Goal: Communication & Community: Share content

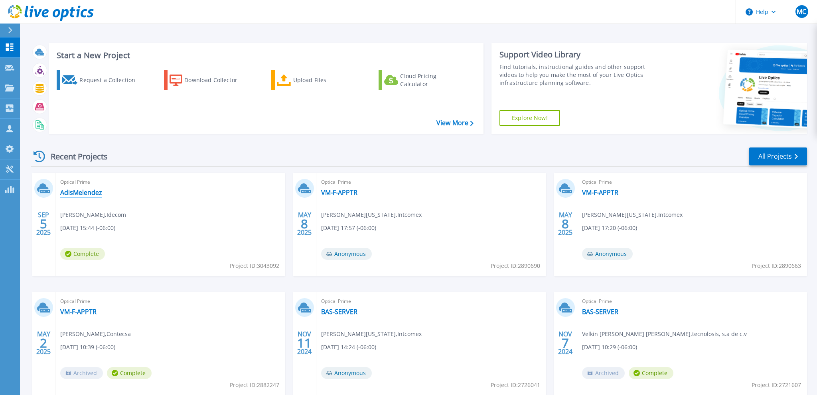
click at [85, 192] on link "AdisMelendez" at bounding box center [81, 193] width 42 height 8
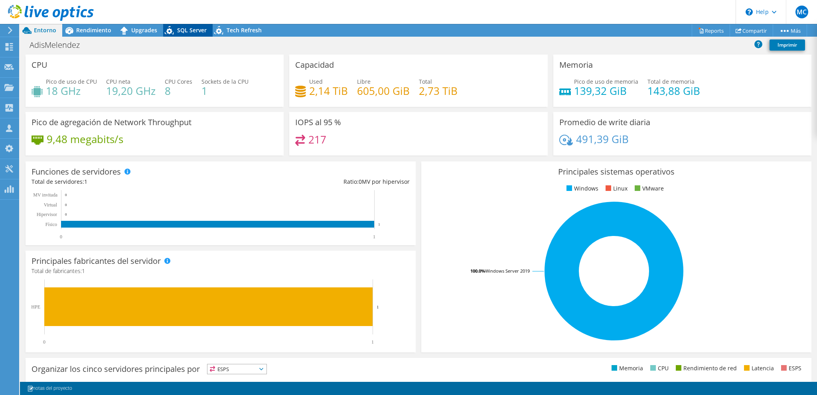
click at [183, 33] on span "SQL Server" at bounding box center [192, 30] width 30 height 8
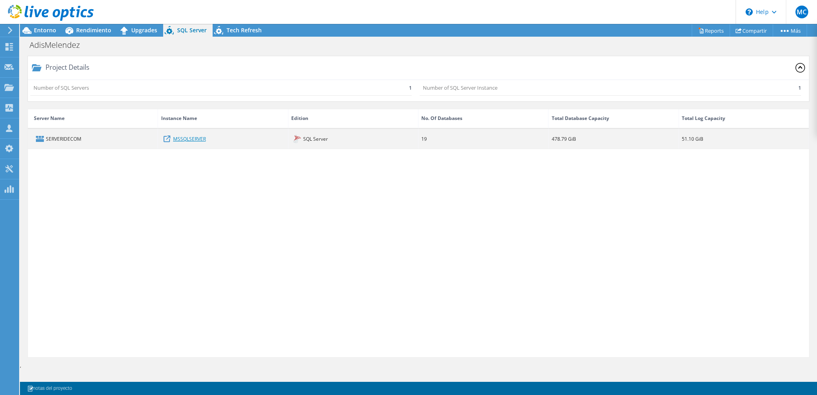
click at [182, 138] on link "MSSQLSERVER" at bounding box center [189, 138] width 33 height 9
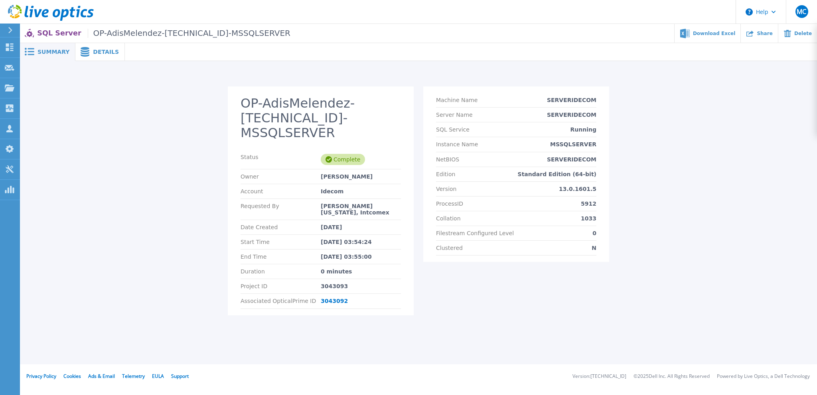
click at [95, 51] on span "Details" at bounding box center [106, 52] width 26 height 6
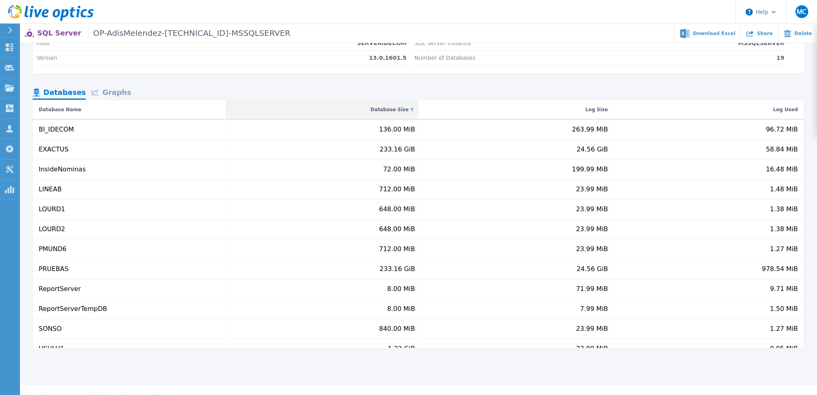
scroll to position [68, 0]
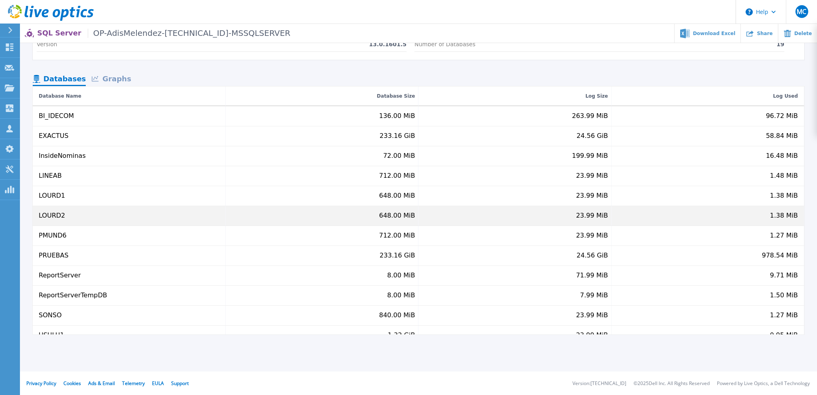
click at [156, 215] on div "LOURD2" at bounding box center [129, 216] width 193 height 20
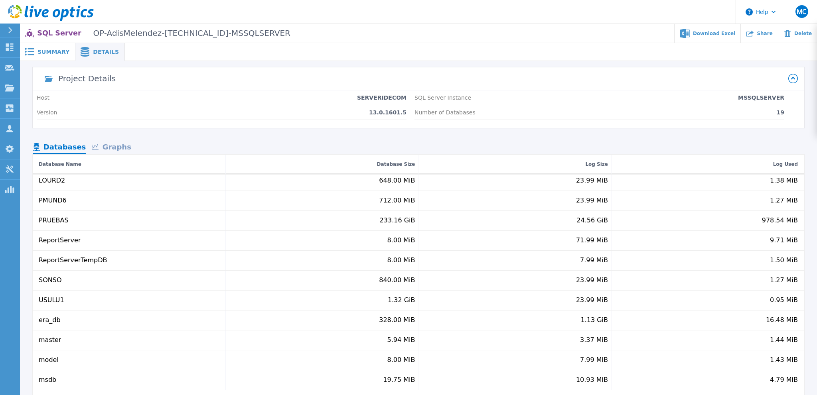
scroll to position [0, 0]
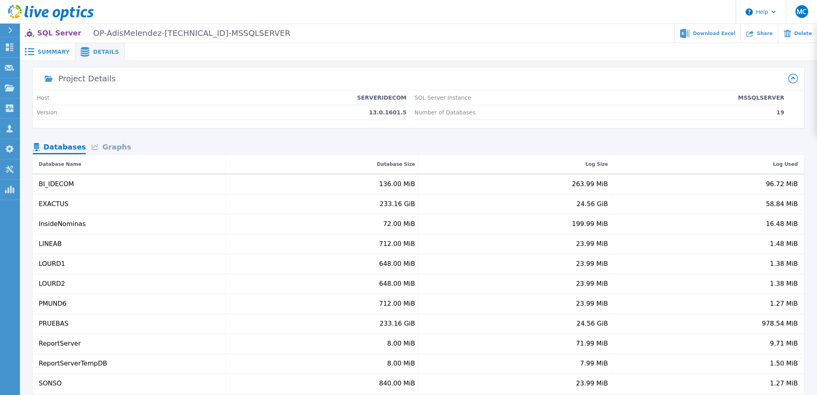
click at [102, 148] on span at bounding box center [97, 147] width 11 height 6
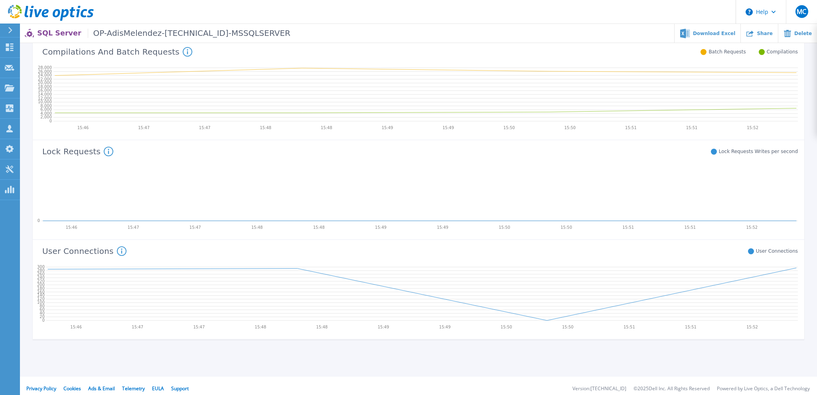
scroll to position [318, 0]
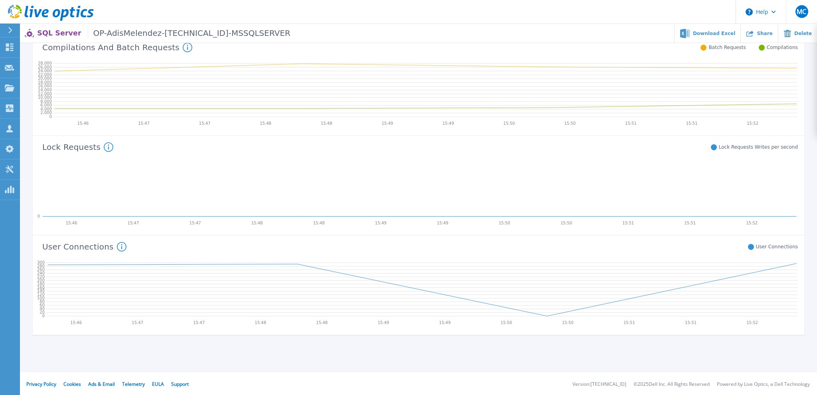
click at [117, 245] on icon at bounding box center [122, 247] width 10 height 10
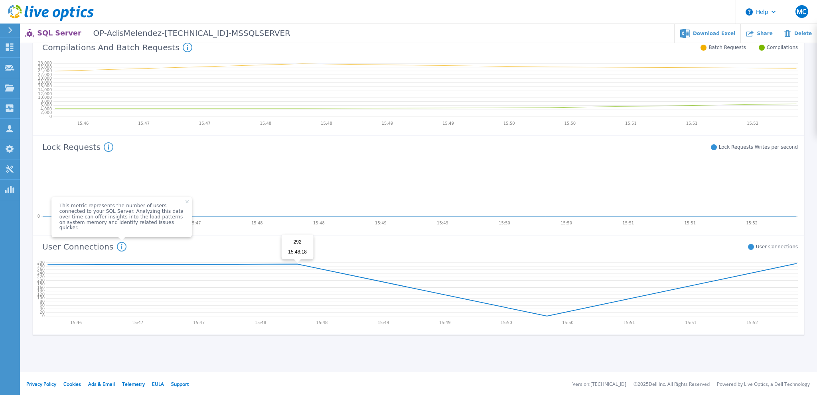
click at [298, 264] on icon at bounding box center [422, 290] width 748 height 53
click at [186, 203] on icon at bounding box center [187, 201] width 3 height 3
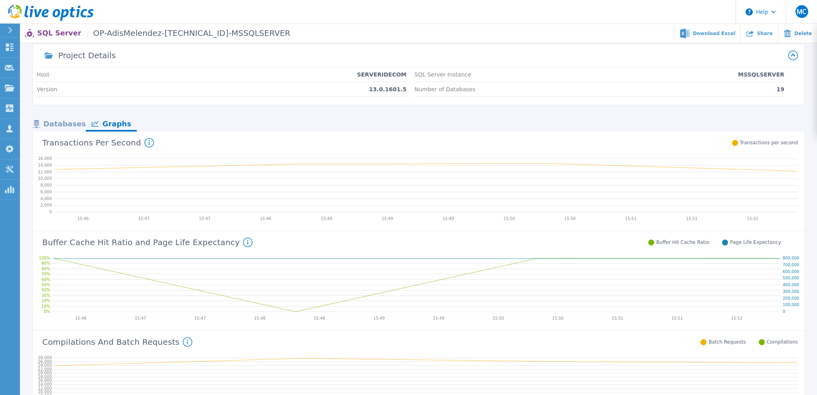
scroll to position [0, 0]
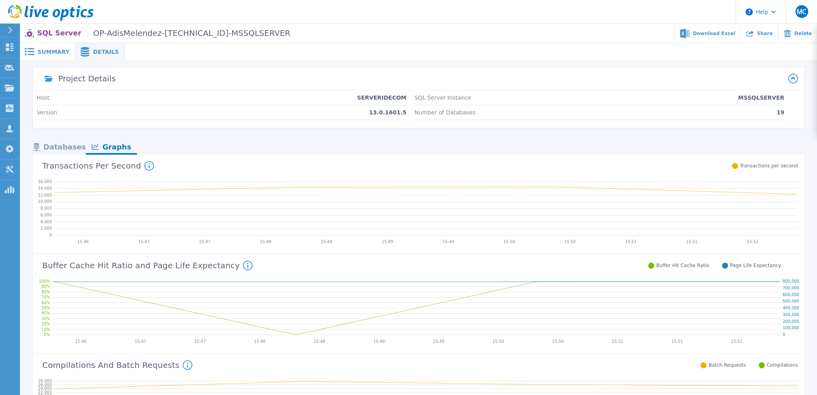
click at [63, 146] on div "Databases" at bounding box center [59, 148] width 53 height 14
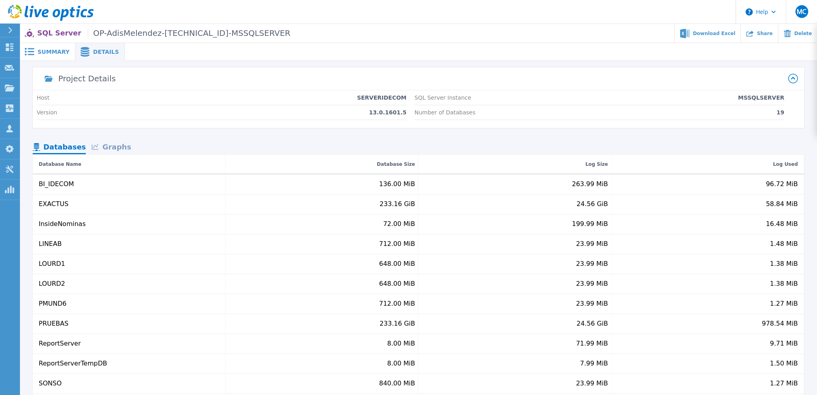
click at [107, 142] on div "Graphs" at bounding box center [111, 148] width 51 height 14
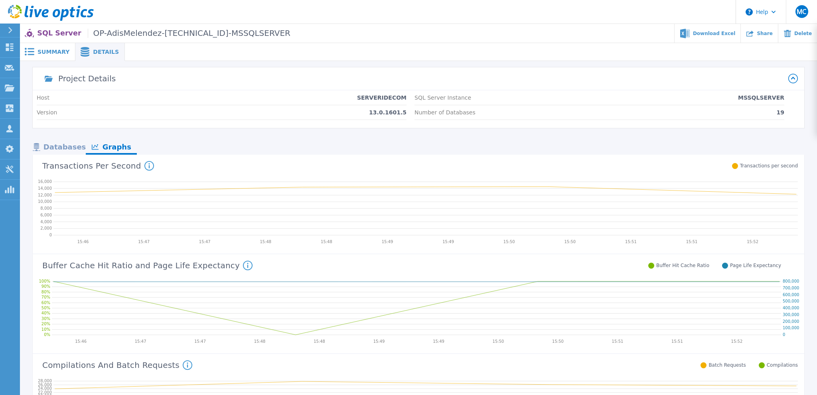
click at [49, 50] on span "Summary" at bounding box center [54, 52] width 32 height 6
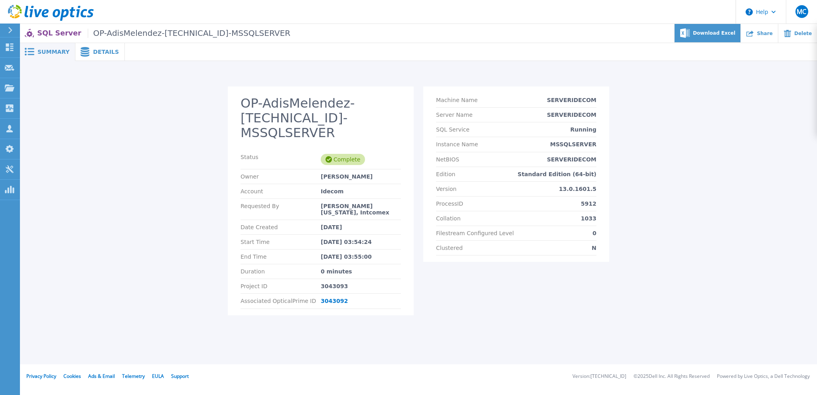
click at [730, 36] on span "Download Excel" at bounding box center [714, 33] width 42 height 5
click at [771, 36] on div "Share" at bounding box center [759, 33] width 37 height 19
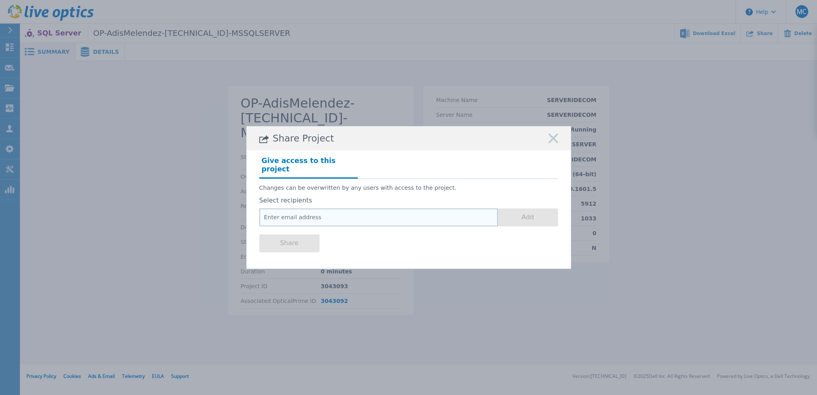
click at [299, 215] on input "email" at bounding box center [378, 218] width 239 height 18
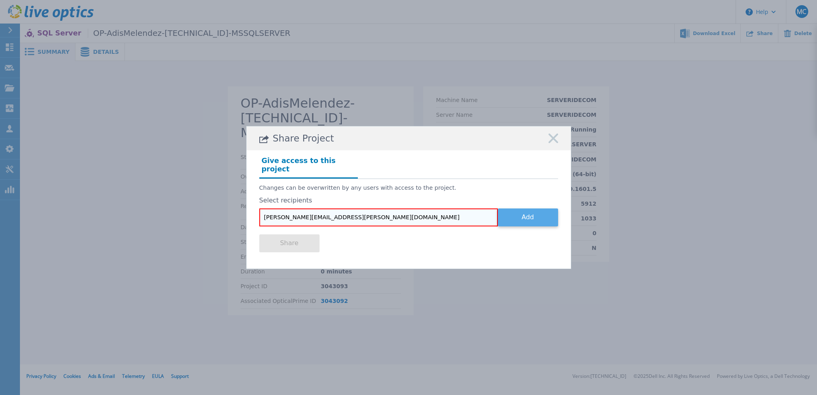
type input "byron.urbina@intcomex.com"
click at [524, 218] on button "Add" at bounding box center [528, 218] width 60 height 18
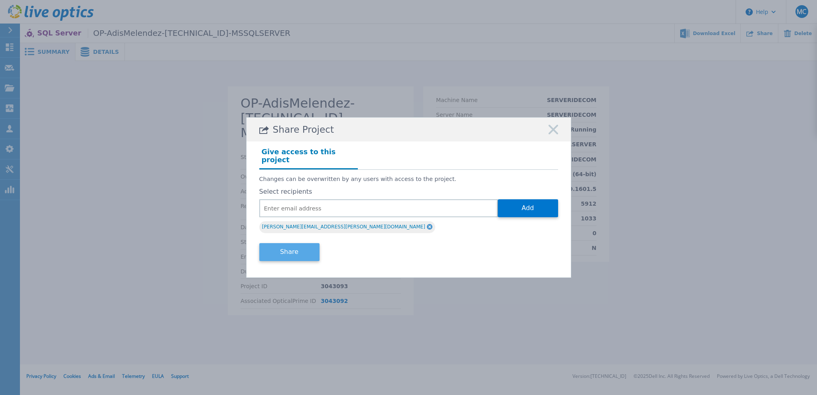
click at [283, 247] on button "Share" at bounding box center [289, 252] width 60 height 18
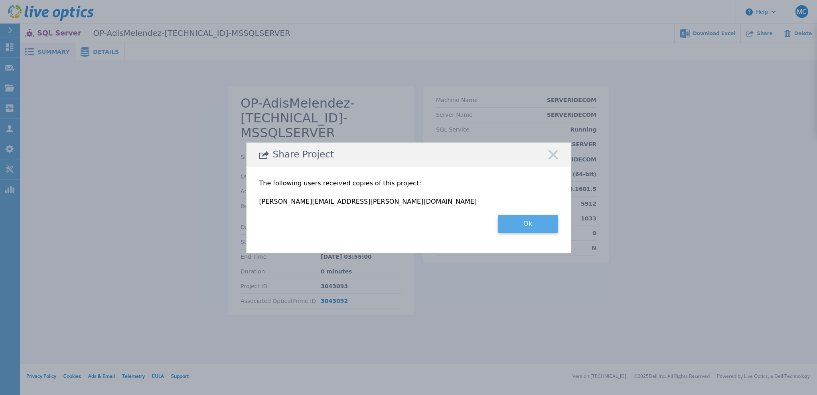
click at [515, 227] on button "Ok" at bounding box center [528, 224] width 60 height 18
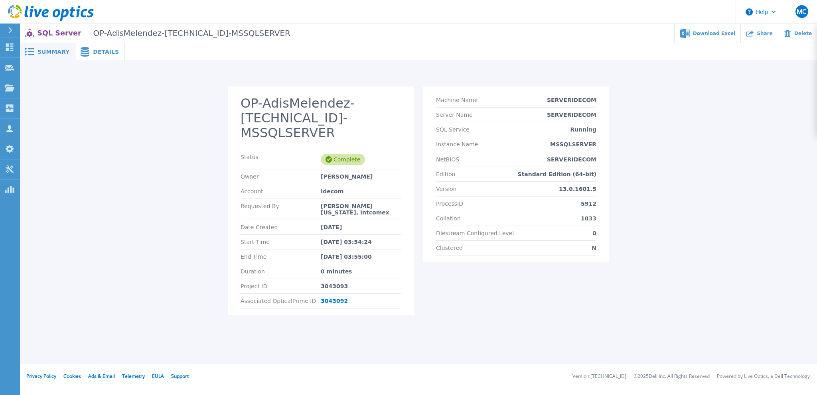
click at [188, 185] on div "OP-AdisMelendez-192.168.1.252-MSSQLSERVER Status Complete Owner Adis Melendez A…" at bounding box center [419, 206] width 782 height 238
click at [158, 335] on div "Summary Details OP-AdisMelendez-192.168.1.252-MSSQLSERVER Status Complete Owner…" at bounding box center [418, 182] width 797 height 365
click at [90, 57] on div "Details" at bounding box center [99, 52] width 49 height 18
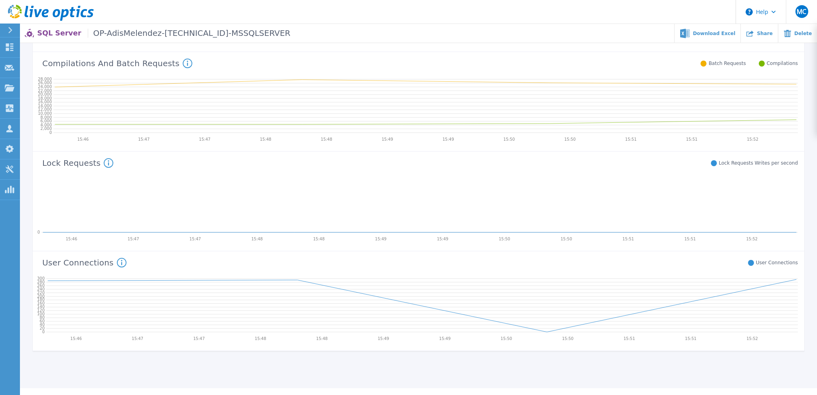
scroll to position [318, 0]
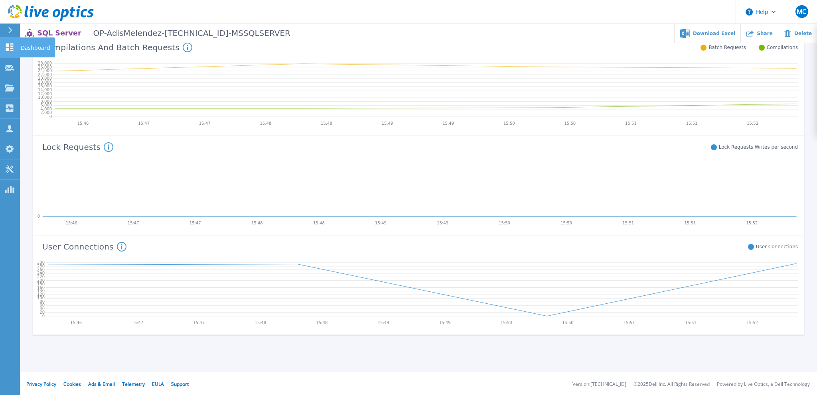
click at [22, 52] on p "Dashboard" at bounding box center [36, 48] width 30 height 21
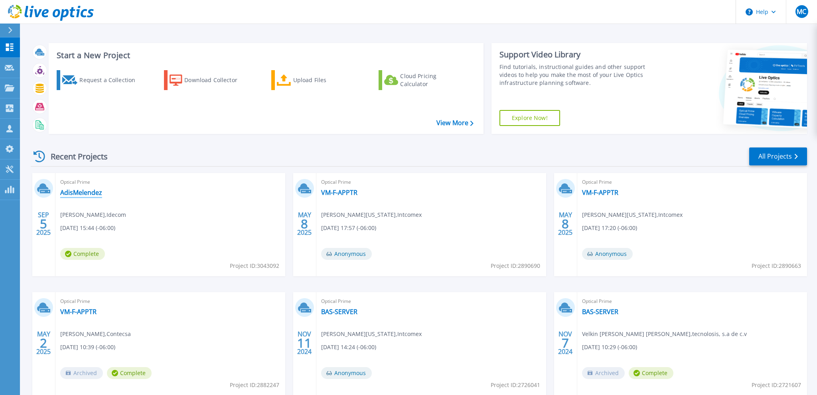
click at [87, 195] on link "AdisMelendez" at bounding box center [81, 193] width 42 height 8
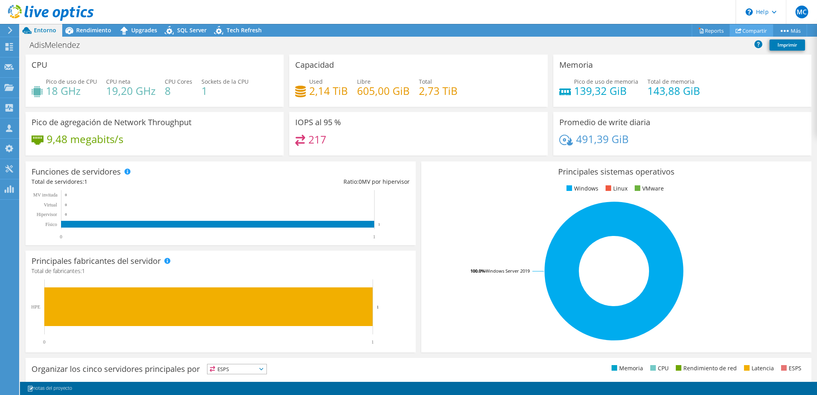
click at [754, 30] on link "Compartir" at bounding box center [751, 30] width 43 height 12
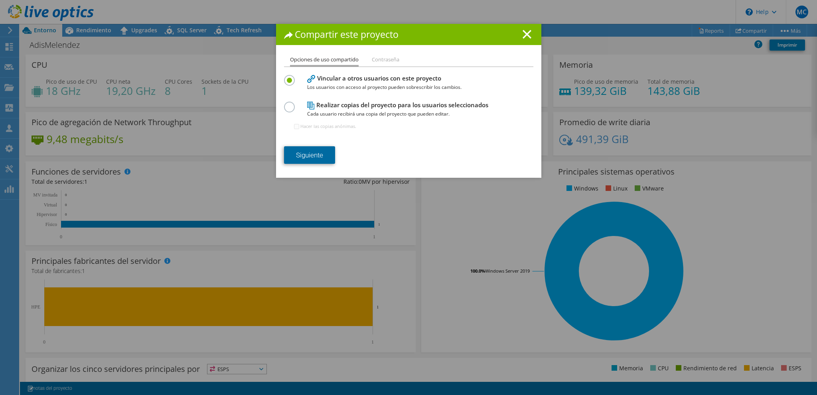
click at [310, 158] on link "Siguiente" at bounding box center [309, 155] width 51 height 18
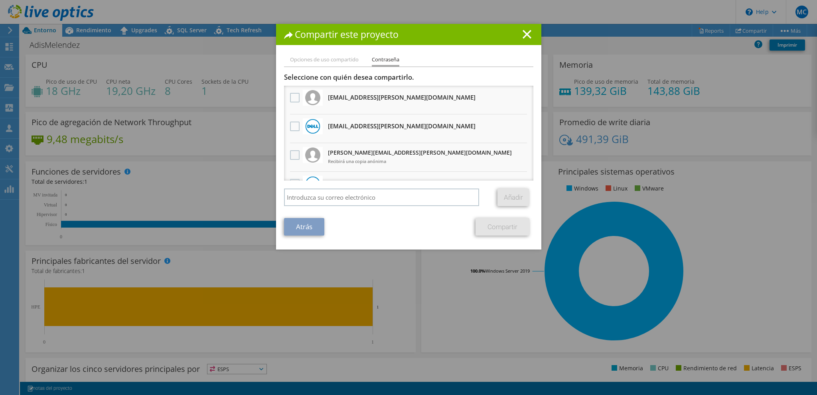
click at [295, 152] on label at bounding box center [296, 155] width 12 height 10
click at [0, 0] on input "checkbox" at bounding box center [0, 0] width 0 height 0
click at [499, 227] on link "Compartir" at bounding box center [503, 227] width 54 height 18
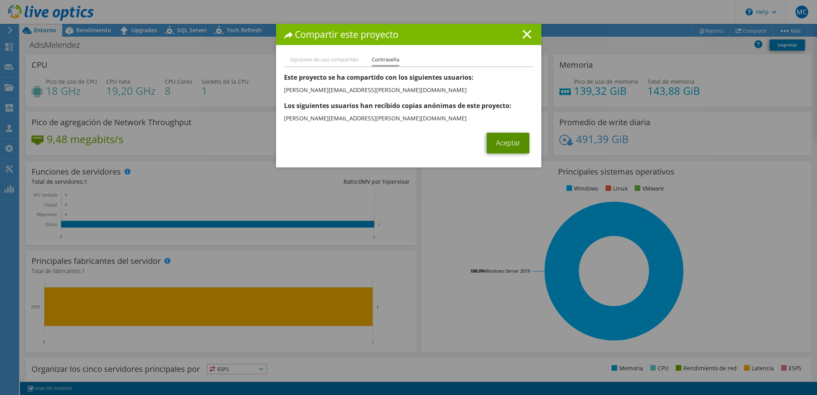
click at [505, 142] on link "Aceptar" at bounding box center [508, 143] width 43 height 21
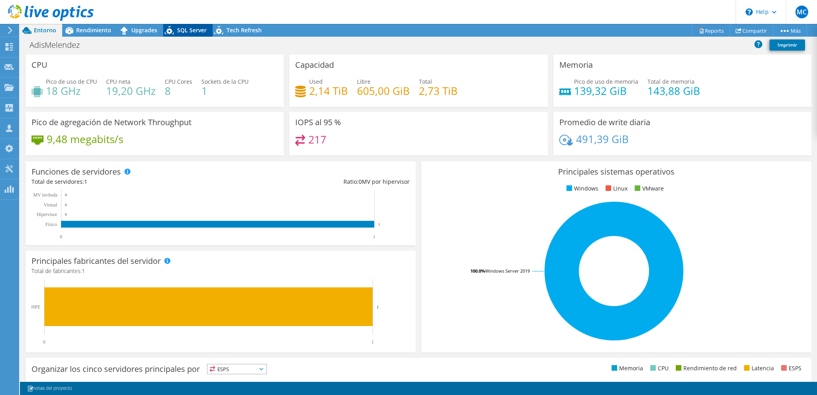
click at [185, 31] on span "SQL Server" at bounding box center [192, 30] width 30 height 8
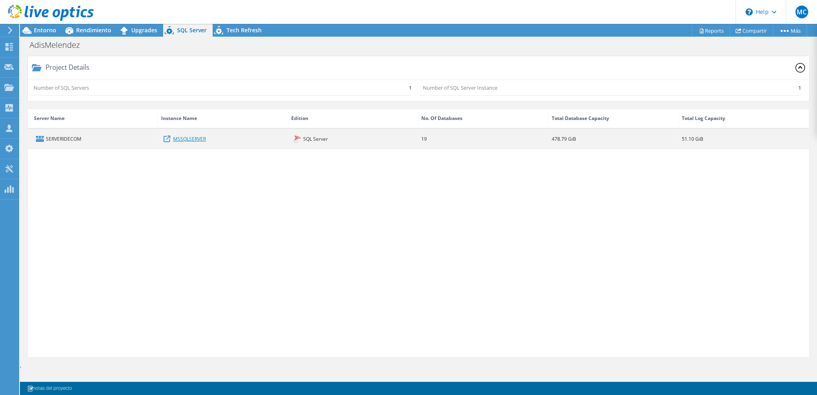
click at [183, 140] on link "MSSQLSERVER" at bounding box center [189, 138] width 33 height 9
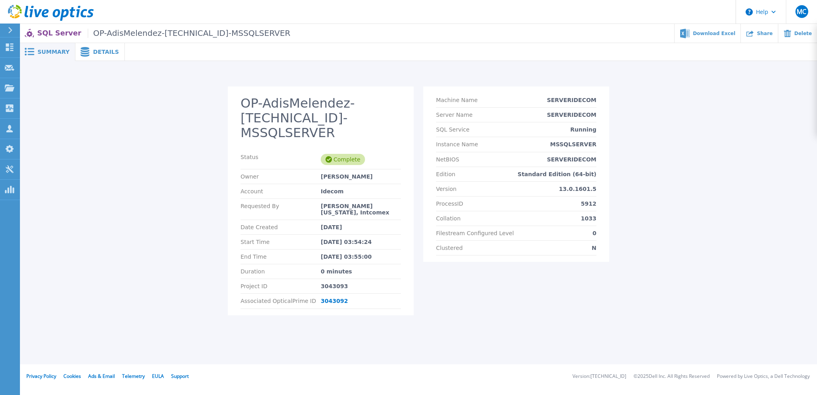
click at [93, 53] on span "Details" at bounding box center [106, 52] width 26 height 6
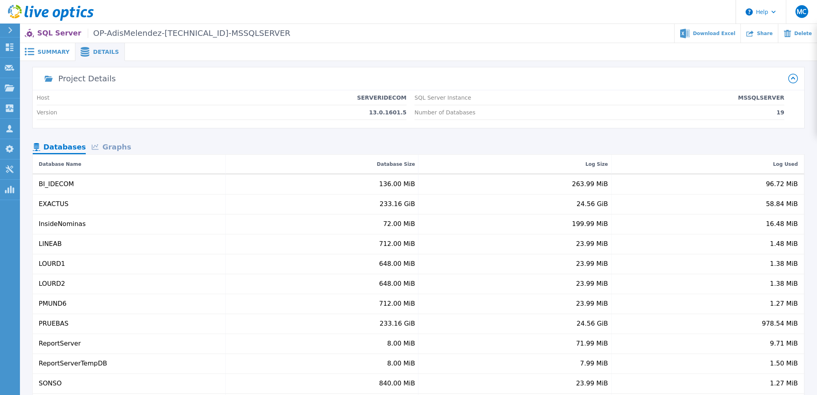
click at [109, 147] on div "Graphs" at bounding box center [111, 148] width 51 height 14
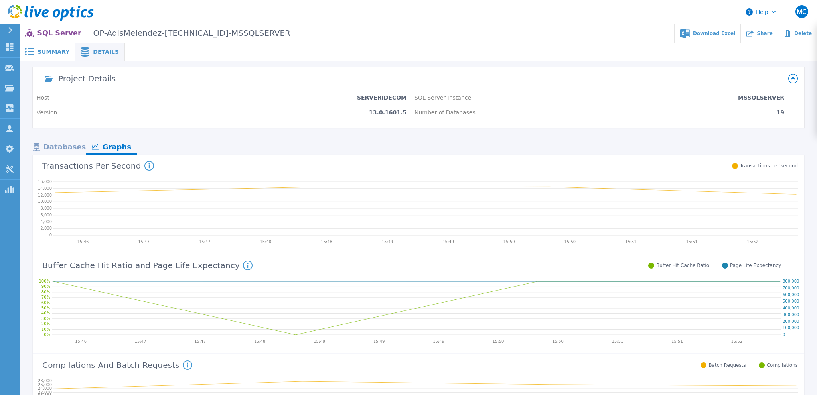
click at [55, 140] on div "Project Details Host SERVERIDECOM Version 13.0.1601.5 SQL Server Instance MSSQL…" at bounding box center [419, 360] width 772 height 586
click at [55, 146] on div "Databases" at bounding box center [59, 148] width 53 height 14
